Goal: Transaction & Acquisition: Purchase product/service

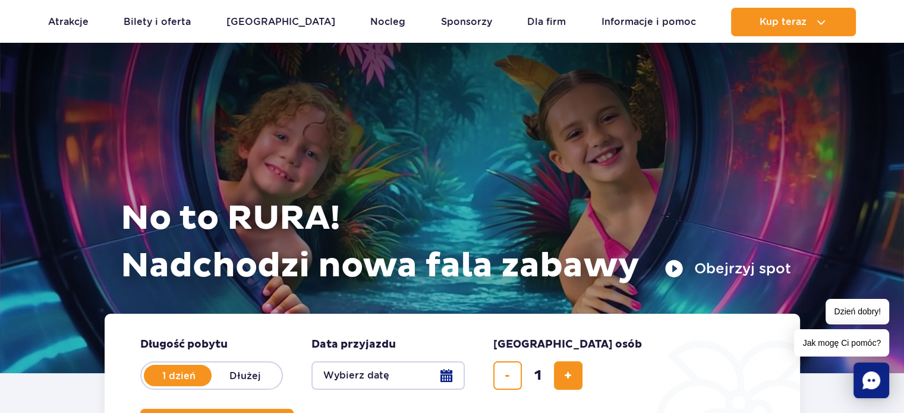
scroll to position [178, 0]
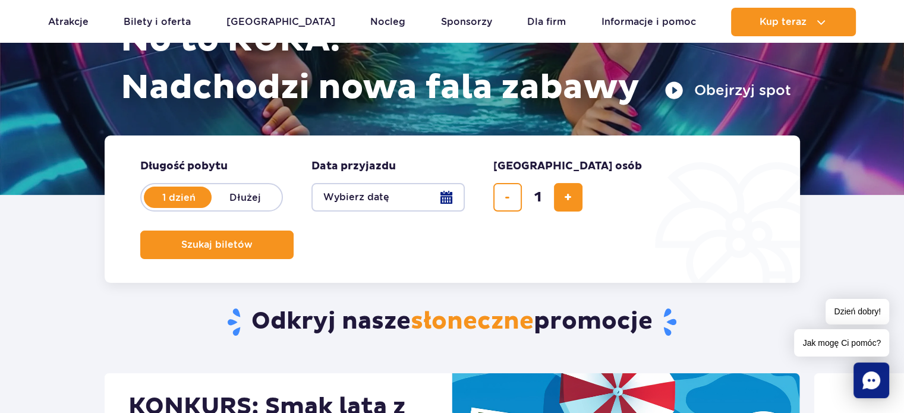
click at [413, 194] on button "Wybierz datę" at bounding box center [388, 197] width 153 height 29
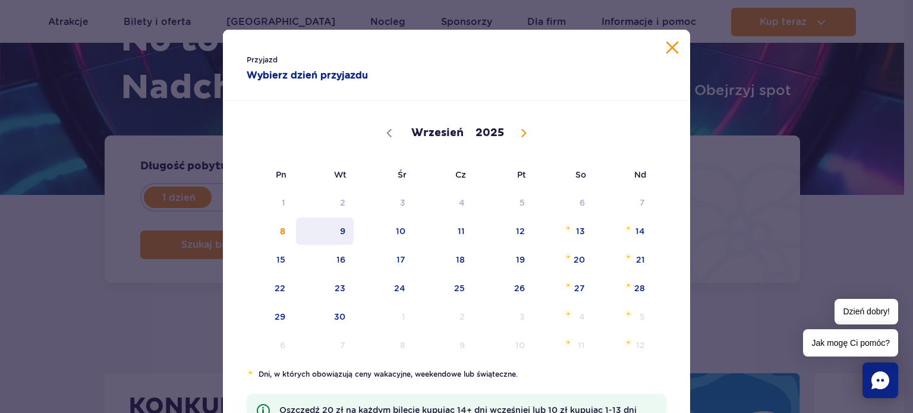
click at [340, 233] on span "9" at bounding box center [325, 231] width 60 height 27
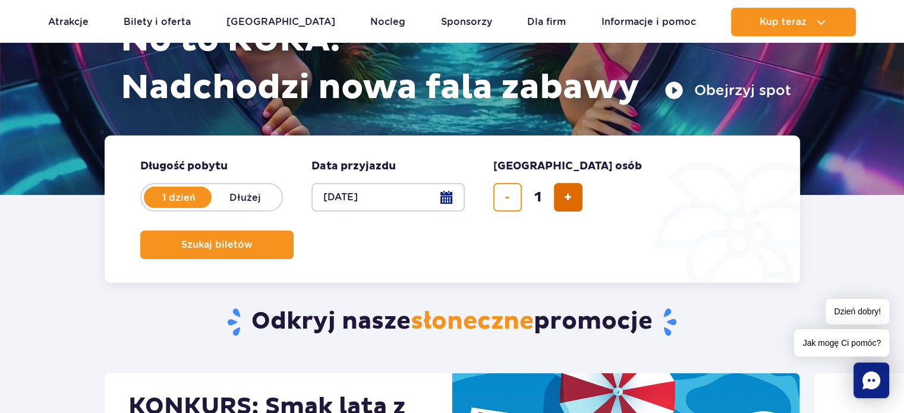
click at [568, 197] on span "dodaj bilet" at bounding box center [568, 197] width 8 height 0
type input "2"
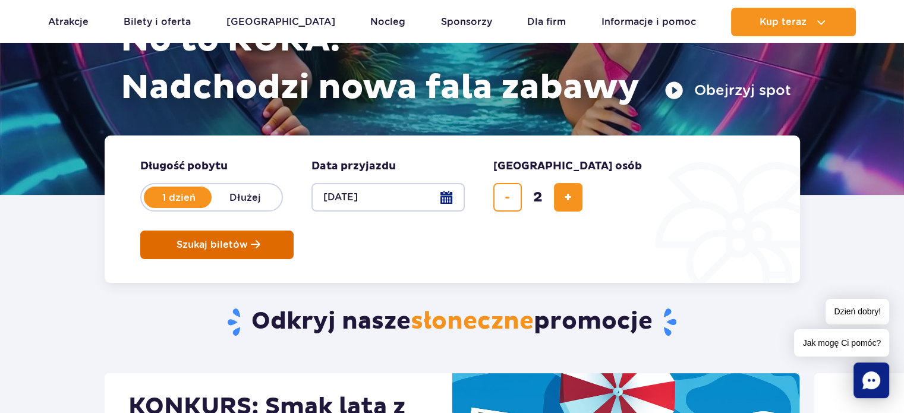
click at [248, 240] on span "Szukaj biletów" at bounding box center [212, 245] width 71 height 11
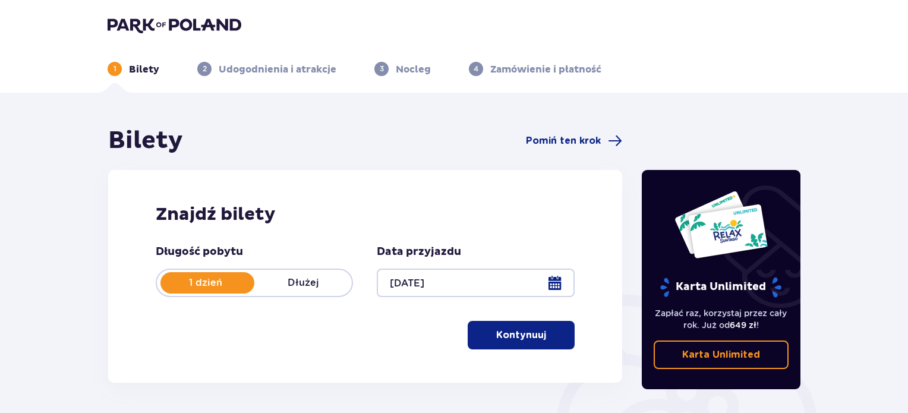
click at [521, 333] on p "Kontynuuj" at bounding box center [521, 335] width 50 height 13
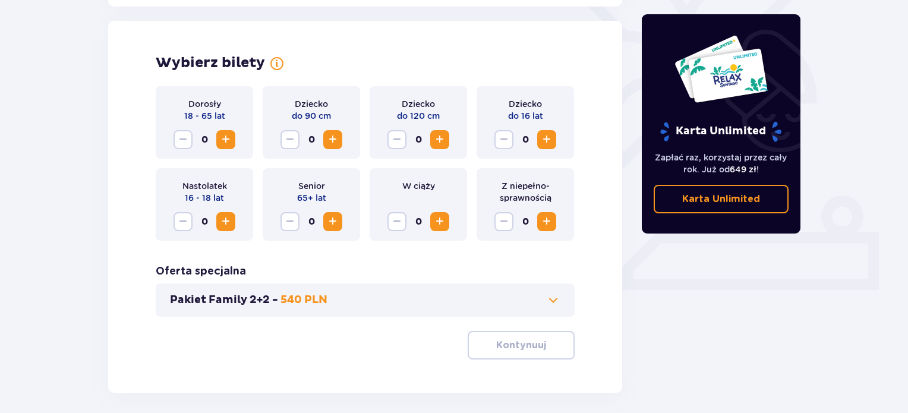
scroll to position [331, 0]
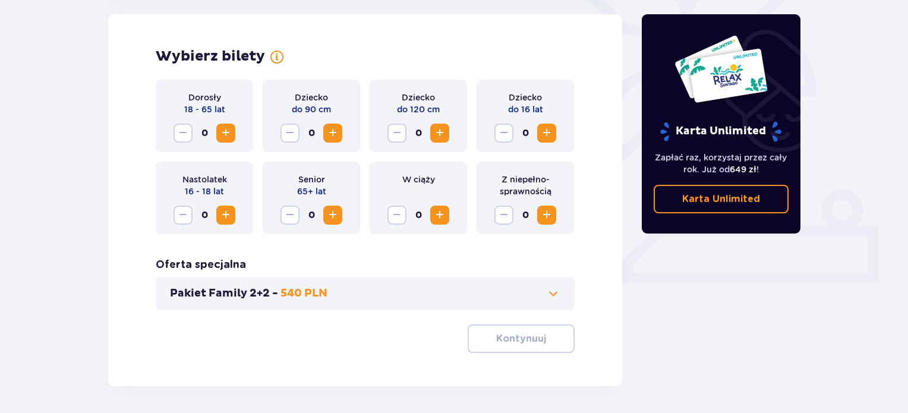
click at [232, 127] on span "Increase" at bounding box center [226, 133] width 14 height 14
click at [535, 338] on p "Kontynuuj" at bounding box center [521, 338] width 50 height 13
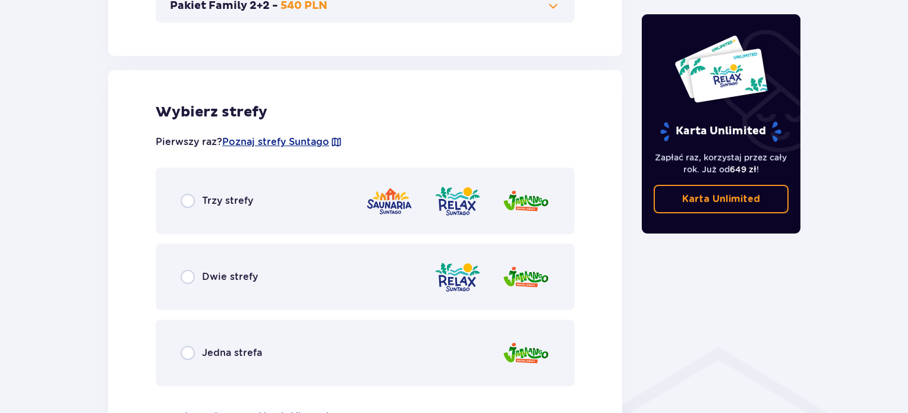
scroll to position [660, 0]
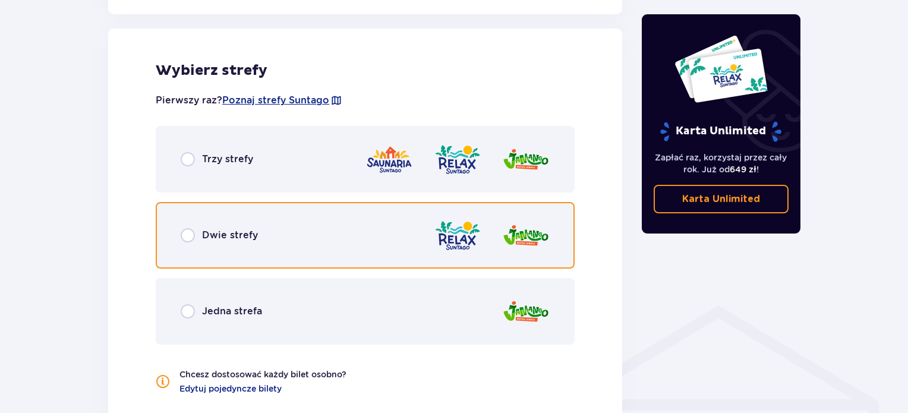
click at [187, 238] on input "radio" at bounding box center [188, 235] width 14 height 14
radio input "true"
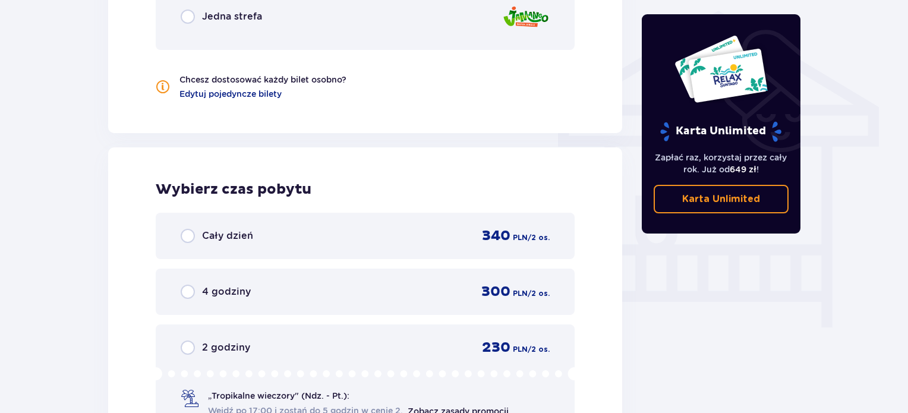
scroll to position [1074, 0]
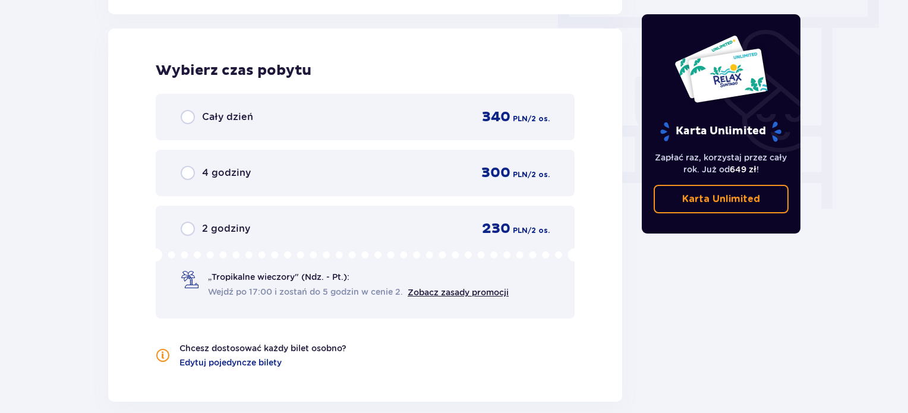
click at [216, 118] on p "Cały dzień" at bounding box center [227, 117] width 51 height 13
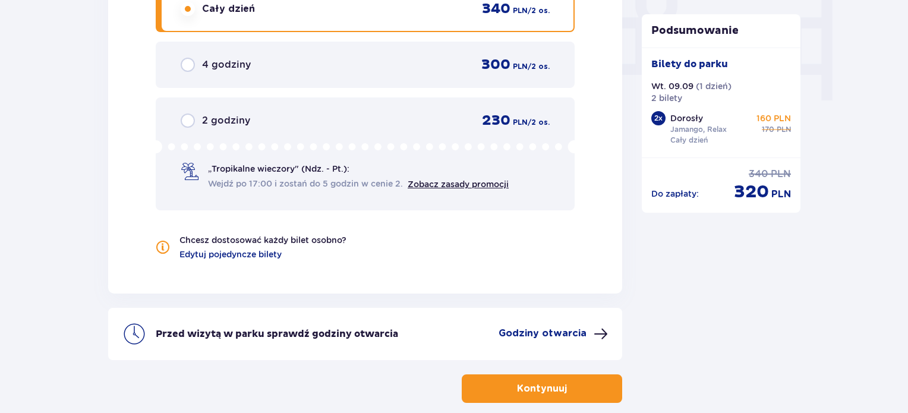
scroll to position [1241, 0]
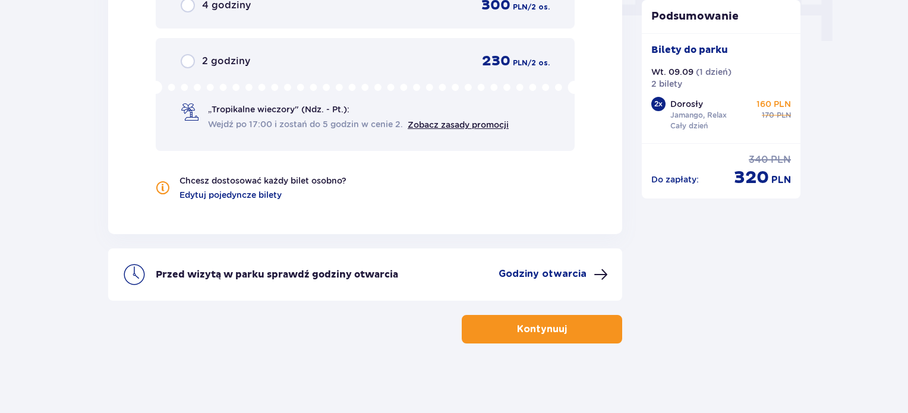
click at [562, 268] on p "Godziny otwarcia" at bounding box center [543, 274] width 88 height 13
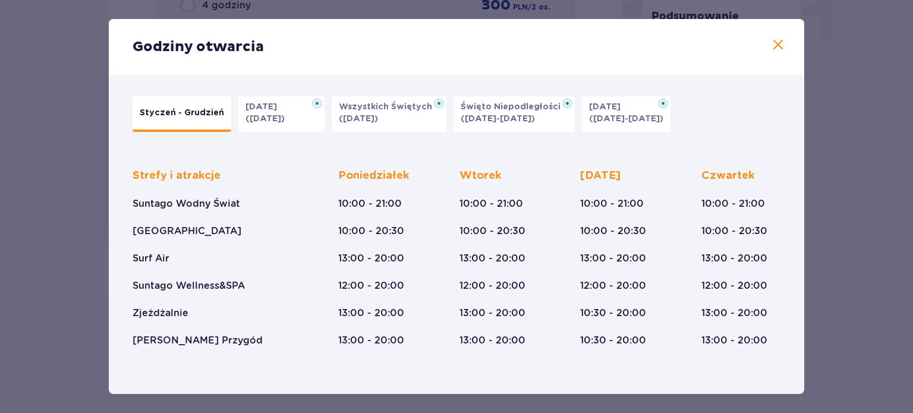
click at [778, 42] on span at bounding box center [778, 45] width 14 height 14
